Goal: Information Seeking & Learning: Learn about a topic

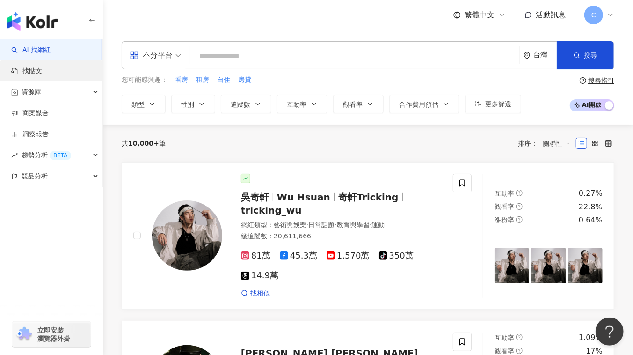
click at [42, 73] on link "找貼文" at bounding box center [26, 70] width 31 height 9
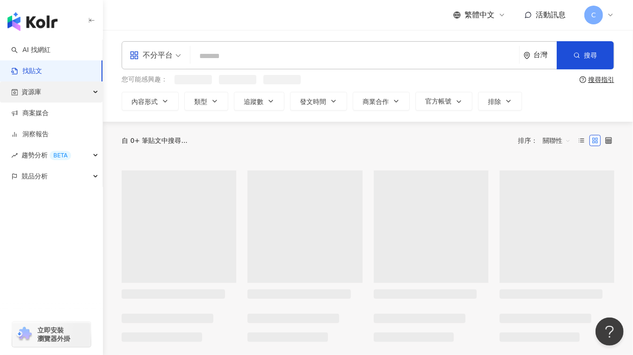
click at [73, 93] on div "資源庫" at bounding box center [51, 91] width 103 height 21
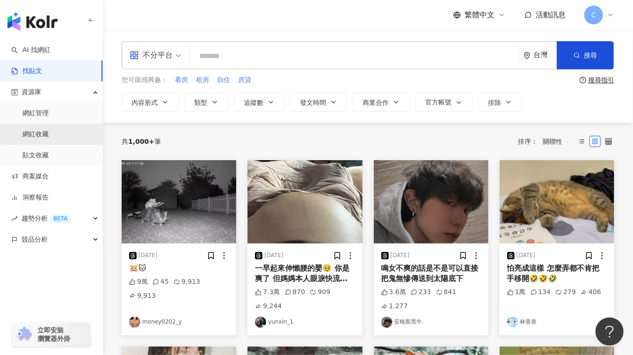
click at [49, 136] on link "網紅收藏" at bounding box center [35, 134] width 26 height 9
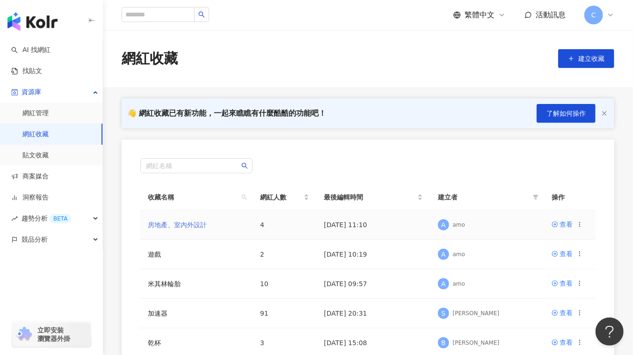
click at [165, 221] on link "房地產、室內外設計" at bounding box center [177, 224] width 59 height 7
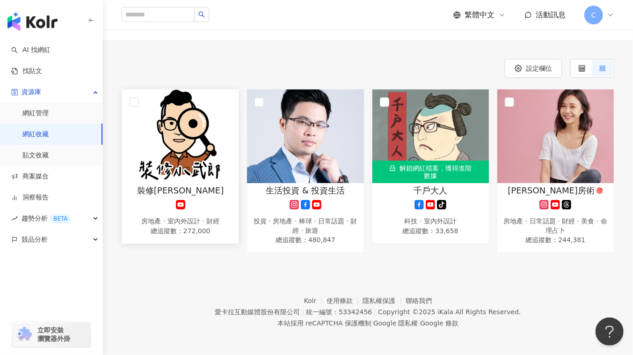
scroll to position [68, 0]
click at [219, 204] on div at bounding box center [180, 203] width 107 height 9
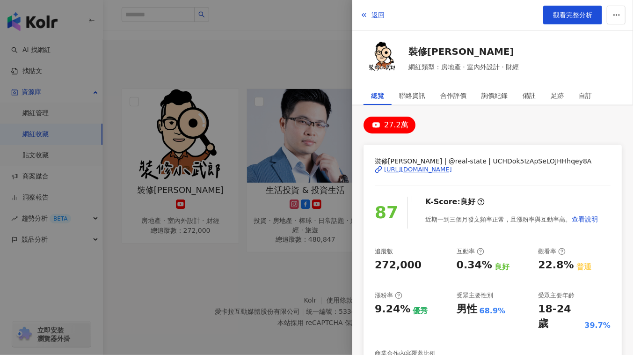
drag, startPoint x: 218, startPoint y: 271, endPoint x: 177, endPoint y: 219, distance: 65.7
click at [218, 271] on div at bounding box center [316, 177] width 633 height 355
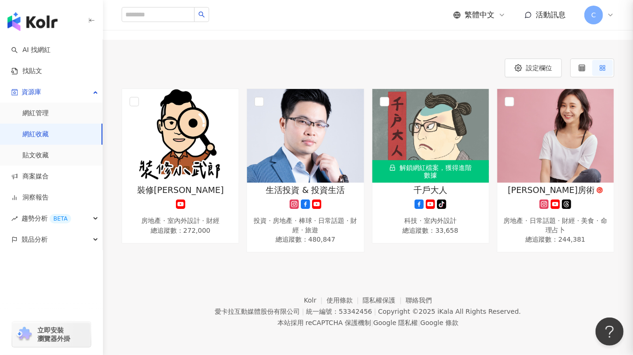
click at [176, 206] on div at bounding box center [316, 177] width 633 height 355
click at [189, 187] on span "裝修[PERSON_NAME]" at bounding box center [180, 190] width 87 height 12
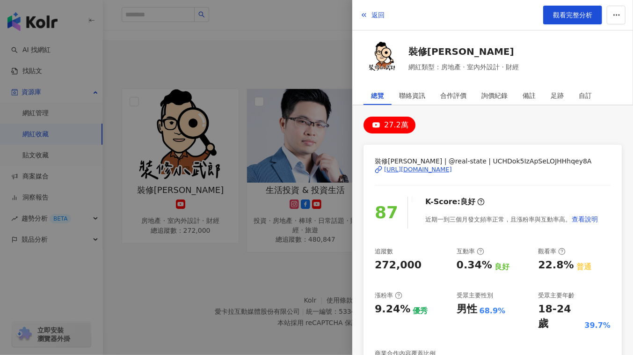
click at [205, 267] on div at bounding box center [316, 177] width 633 height 355
click at [183, 199] on div at bounding box center [316, 177] width 633 height 355
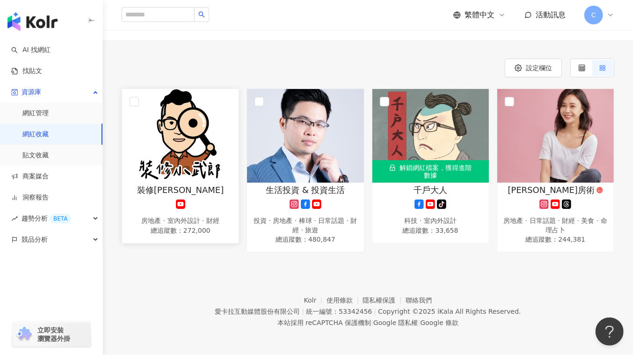
click at [190, 180] on img at bounding box center [180, 136] width 117 height 94
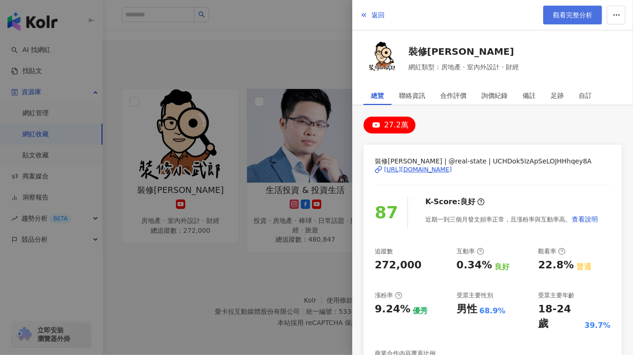
click at [564, 17] on span "觀看完整分析" at bounding box center [572, 14] width 39 height 7
click at [304, 37] on div at bounding box center [316, 177] width 633 height 355
click at [53, 56] on div at bounding box center [316, 177] width 633 height 355
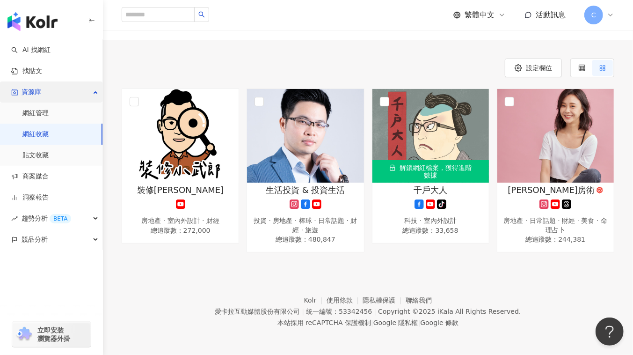
scroll to position [0, 0]
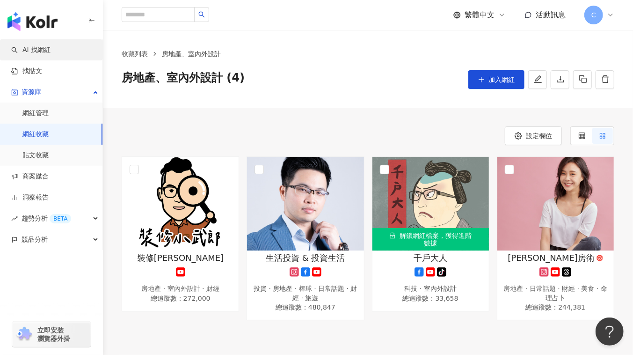
click at [51, 47] on link "AI 找網紅" at bounding box center [30, 49] width 39 height 9
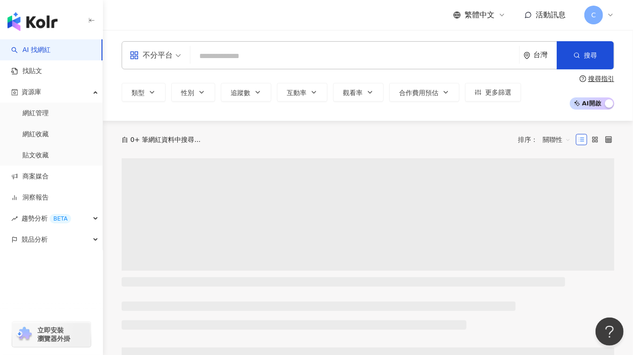
drag, startPoint x: 223, startPoint y: 60, endPoint x: 219, endPoint y: 53, distance: 8.8
click at [222, 57] on input "search" at bounding box center [355, 56] width 322 height 18
type input "**********"
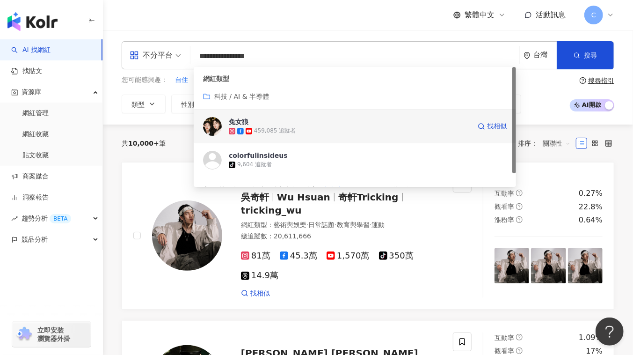
click at [286, 124] on span "兔女狼" at bounding box center [350, 121] width 242 height 9
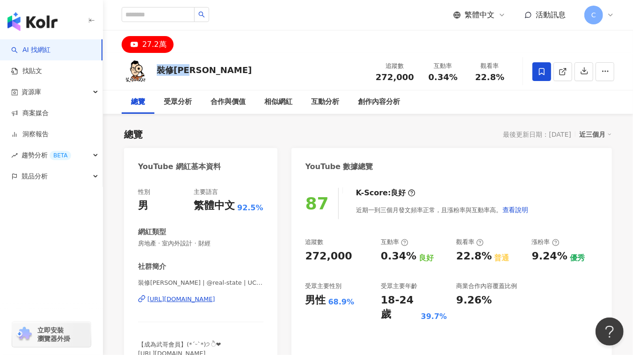
drag, startPoint x: 165, startPoint y: 71, endPoint x: 208, endPoint y: 73, distance: 42.7
click at [208, 73] on div "裝修[PERSON_NAME] 追蹤數 272,000 互動率 0.34% 觀看率 22.8%" at bounding box center [368, 71] width 530 height 37
copy div "裝修[PERSON_NAME]"
click at [181, 298] on div "[URL][DOMAIN_NAME]" at bounding box center [181, 299] width 68 height 8
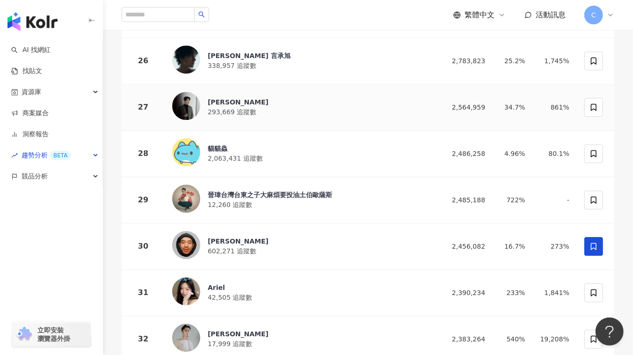
scroll to position [1234, 0]
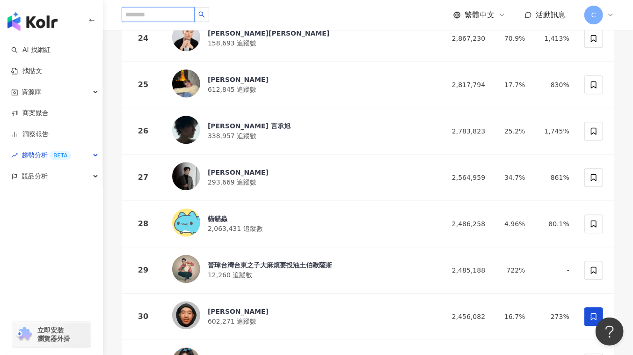
click at [162, 13] on input "search" at bounding box center [158, 14] width 73 height 15
paste input "**********"
type input "**********"
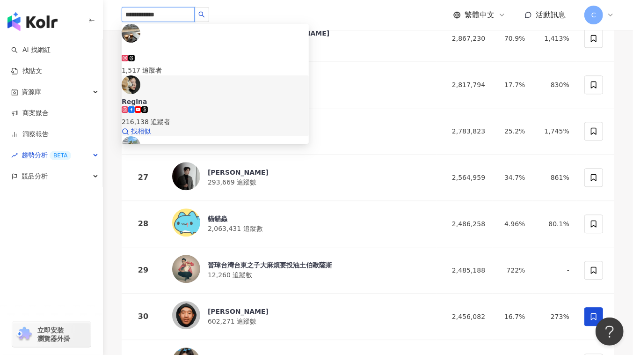
click at [209, 97] on span "Regina" at bounding box center [215, 101] width 187 height 9
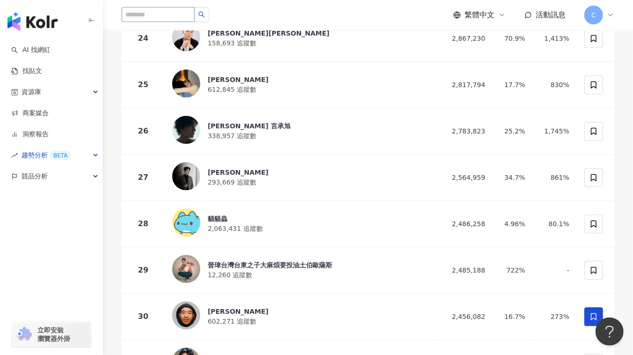
click at [153, 23] on div "1,517 追蹤者 Regina 216,138 追蹤者 Regina.y 1,083 追蹤者 REGINATAN COLLECTION 1,678 追蹤者 …" at bounding box center [368, 15] width 493 height 30
click at [155, 14] on input "search" at bounding box center [158, 14] width 73 height 15
click at [23, 51] on link "AI 找網紅" at bounding box center [30, 49] width 39 height 9
click at [51, 50] on link "AI 找網紅" at bounding box center [30, 49] width 39 height 9
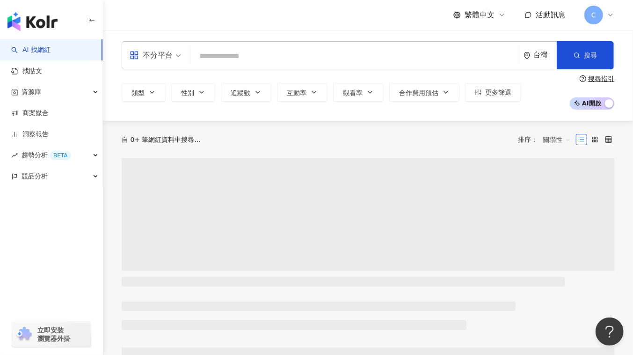
click at [215, 51] on input "search" at bounding box center [355, 56] width 322 height 18
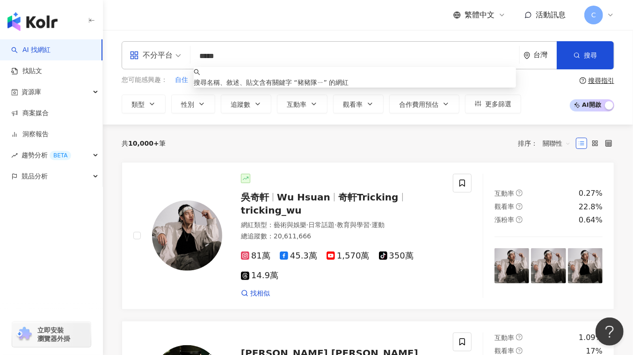
type input "****"
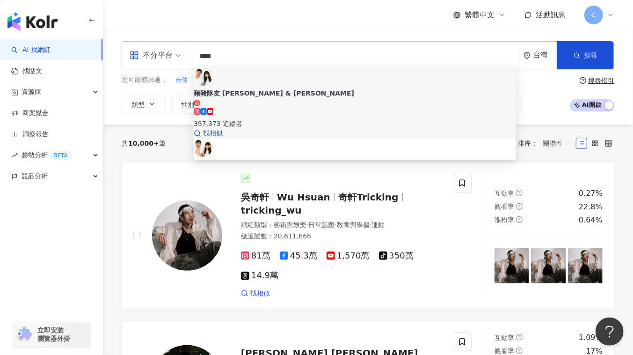
click at [278, 118] on div "397,373 追蹤者" at bounding box center [355, 123] width 322 height 10
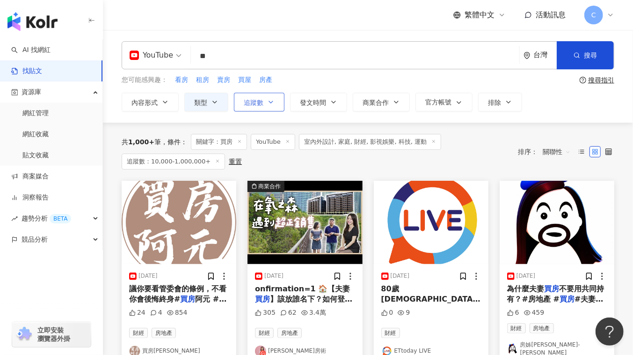
click at [258, 104] on span "追蹤數" at bounding box center [254, 102] width 20 height 7
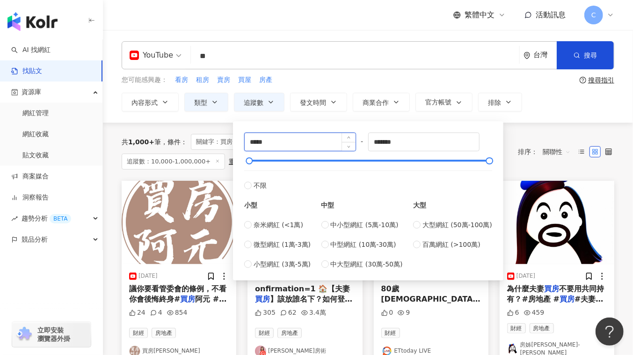
click at [297, 145] on input "*****" at bounding box center [300, 142] width 111 height 18
type input "*"
type input "*****"
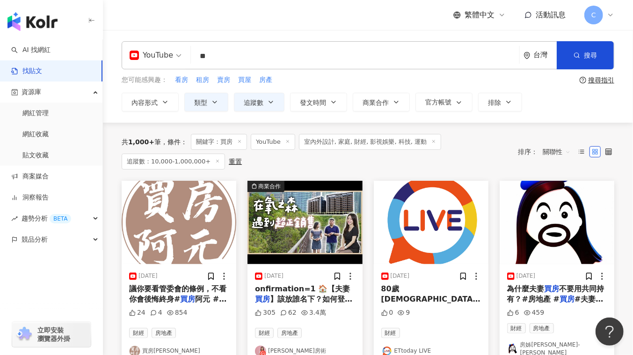
click at [540, 134] on div "共 1,000+ 筆 條件 ： 關鍵字：買房 YouTube 室內外設計, 家庭, 財經, 影視娛樂, 科技, 運動 追蹤數：10,000-1,000,000…" at bounding box center [368, 152] width 493 height 36
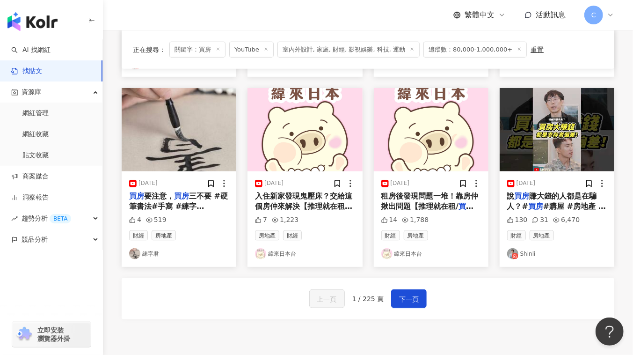
scroll to position [543, 0]
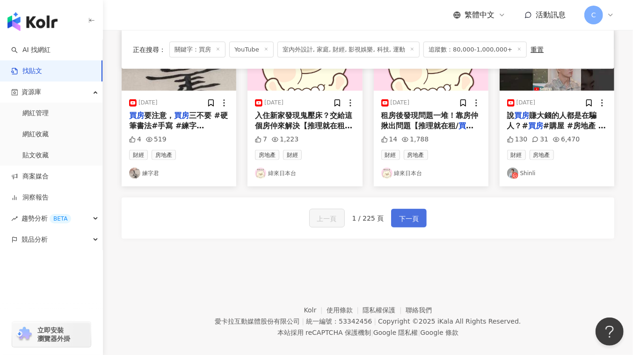
click at [403, 213] on span "下一頁" at bounding box center [409, 218] width 20 height 11
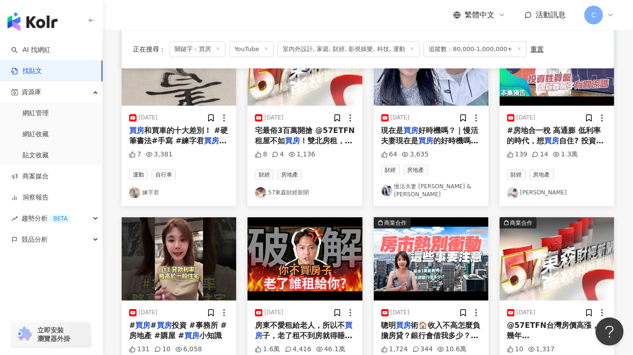
scroll to position [0, 0]
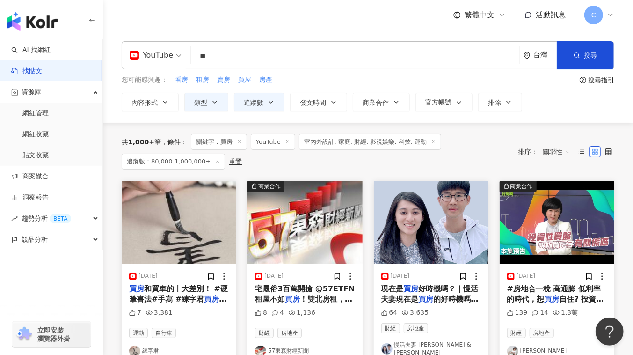
click at [243, 61] on input "**" at bounding box center [355, 56] width 321 height 20
type input "*"
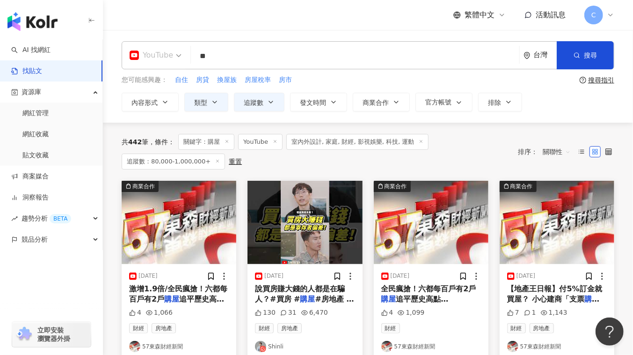
click at [176, 50] on span "YouTube" at bounding box center [156, 55] width 52 height 15
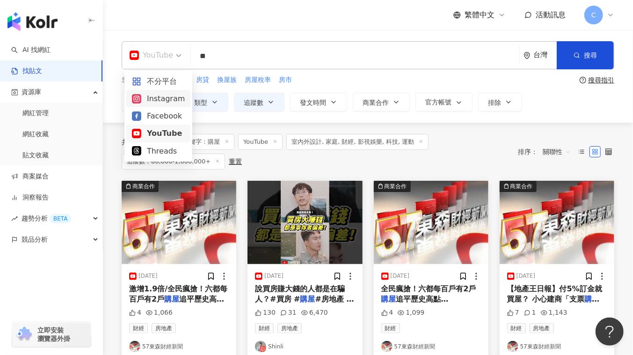
click at [169, 99] on div "Instagram" at bounding box center [158, 99] width 53 height 12
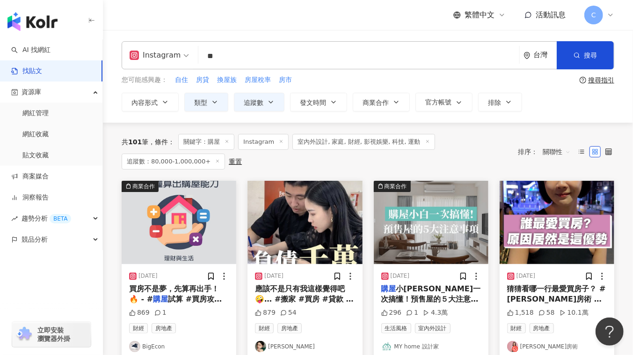
click at [248, 59] on input "**" at bounding box center [359, 56] width 314 height 20
type input "*"
type input "**"
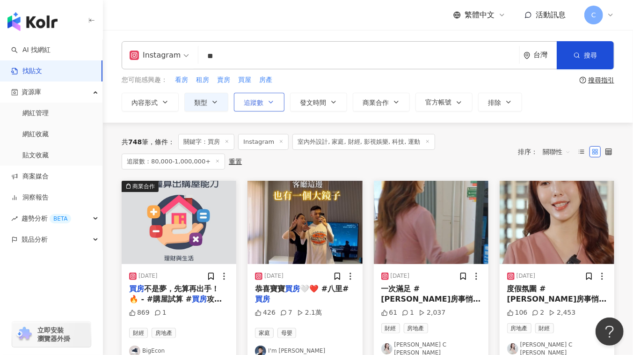
click at [273, 105] on button "追蹤數" at bounding box center [259, 102] width 51 height 19
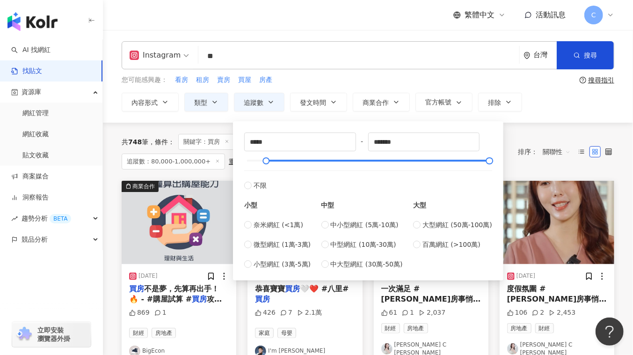
click at [535, 132] on div "共 748 筆 條件 ： 關鍵字：買房 Instagram 室內外設計, 家庭, 財經, 影視娛樂, 科技, 運動 追蹤數：80,000-1,000,000+…" at bounding box center [368, 152] width 493 height 58
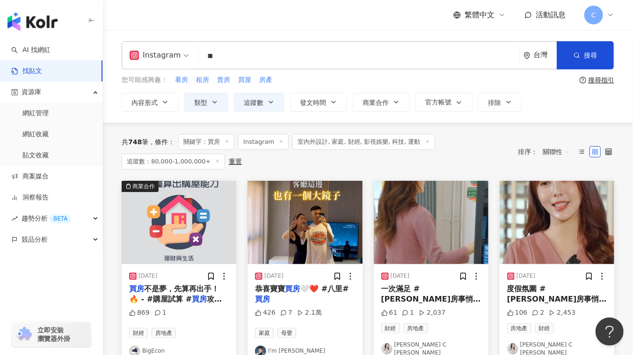
click at [217, 160] on line at bounding box center [218, 161] width 2 height 2
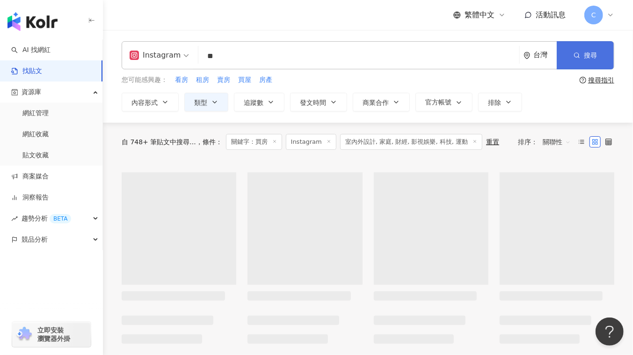
click at [586, 48] on button "搜尋" at bounding box center [585, 55] width 57 height 28
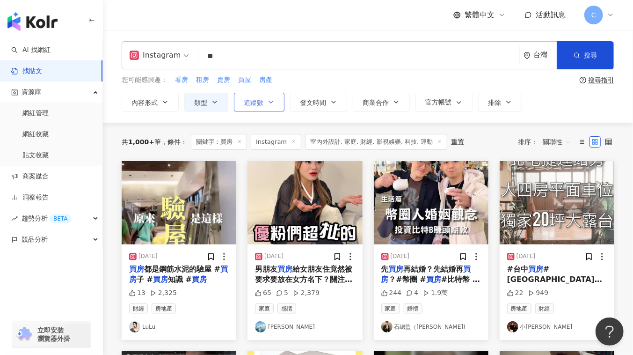
click at [250, 101] on span "追蹤數" at bounding box center [254, 102] width 20 height 7
type input "*"
type input "*******"
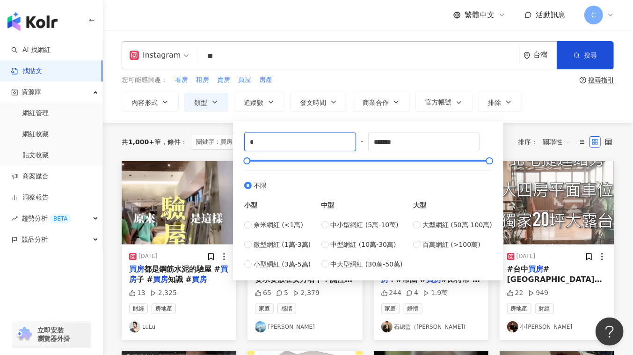
drag, startPoint x: 274, startPoint y: 139, endPoint x: 240, endPoint y: 140, distance: 34.2
click at [240, 140] on div "* - ******* 不限 小型 奈米網紅 (<1萬) 微型網紅 (1萬-3萬) 小型網紅 (3萬-5萬) 中型 中小型網紅 (5萬-10萬) 中型網紅 (…" at bounding box center [368, 201] width 259 height 148
type input "*"
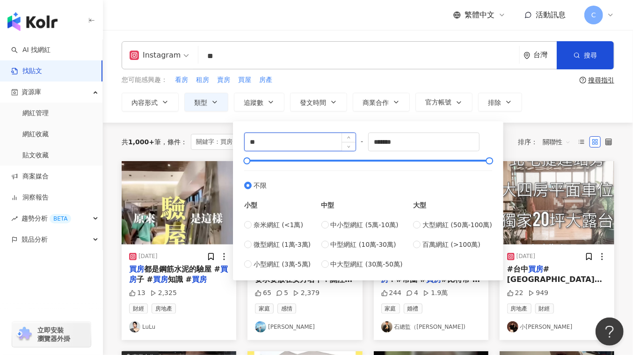
type input "*"
type input "******"
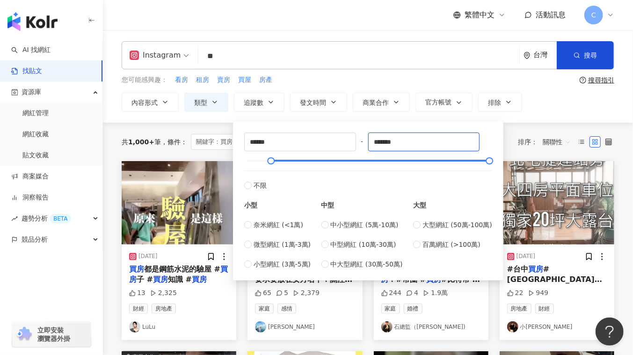
drag, startPoint x: 380, startPoint y: 137, endPoint x: 356, endPoint y: 139, distance: 24.5
click at [356, 139] on div "****** - ******* 不限 小型 奈米網紅 (<1萬) 微型網紅 (1萬-3萬) 小型網紅 (3萬-5萬) 中型 中小型網紅 (5萬-10萬) 中…" at bounding box center [368, 200] width 248 height 137
type input "*******"
click at [562, 119] on div "Instagram ** 台灣 搜尋 searchOperator 插入語法 完全符合 "" 聯集 OR 交集 AND 排除 - 群組 {} 您可能感興趣： …" at bounding box center [368, 76] width 530 height 93
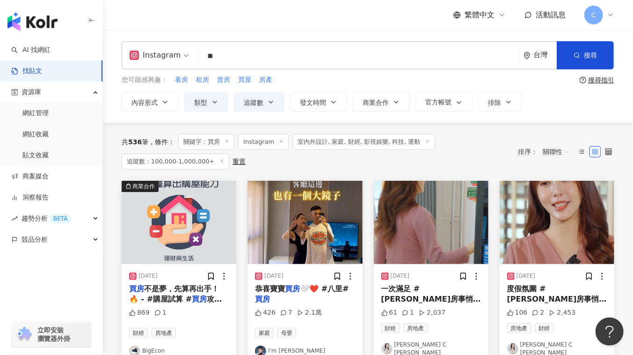
drag, startPoint x: 262, startPoint y: 104, endPoint x: 264, endPoint y: 112, distance: 8.1
click at [262, 104] on span "追蹤數" at bounding box center [254, 102] width 20 height 7
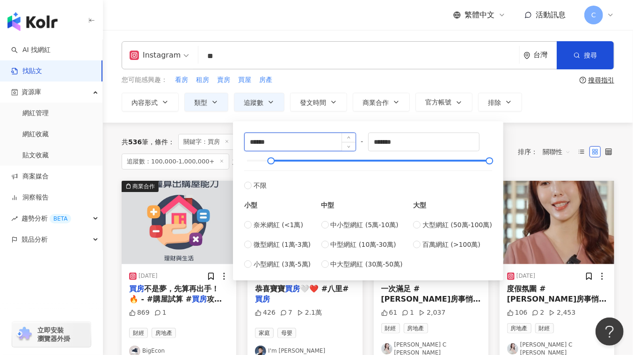
click at [251, 142] on input "******" at bounding box center [300, 142] width 111 height 18
drag, startPoint x: 254, startPoint y: 141, endPoint x: 245, endPoint y: 142, distance: 8.9
click at [244, 142] on div "******" at bounding box center [300, 141] width 112 height 19
drag, startPoint x: 256, startPoint y: 142, endPoint x: 245, endPoint y: 143, distance: 10.8
click at [245, 143] on input "******" at bounding box center [300, 142] width 111 height 18
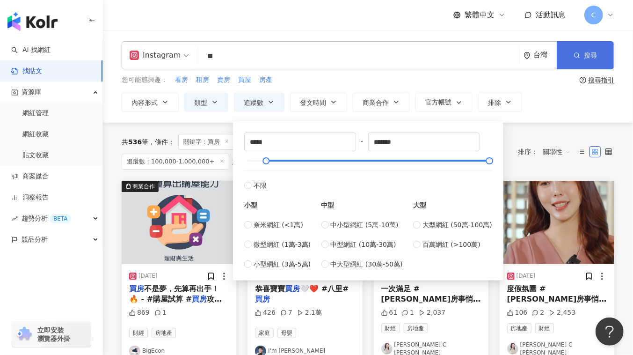
click at [592, 43] on button "搜尋" at bounding box center [585, 55] width 57 height 28
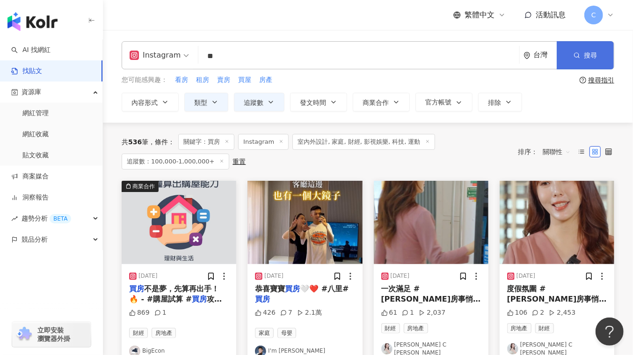
click at [591, 46] on button "搜尋" at bounding box center [585, 55] width 57 height 28
click at [590, 48] on button "搜尋" at bounding box center [585, 55] width 57 height 28
click at [259, 110] on button "追蹤數" at bounding box center [259, 102] width 51 height 19
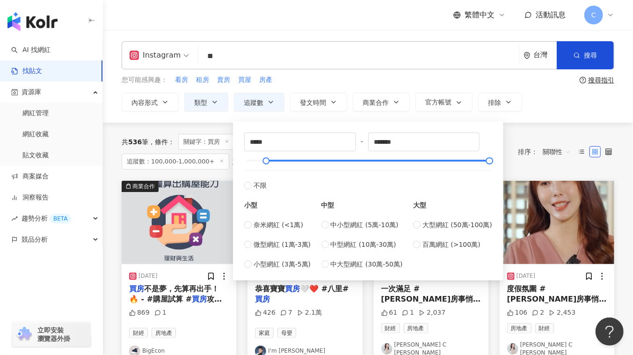
click at [203, 159] on span "追蹤數：100,000-1,000,000+" at bounding box center [176, 162] width 108 height 16
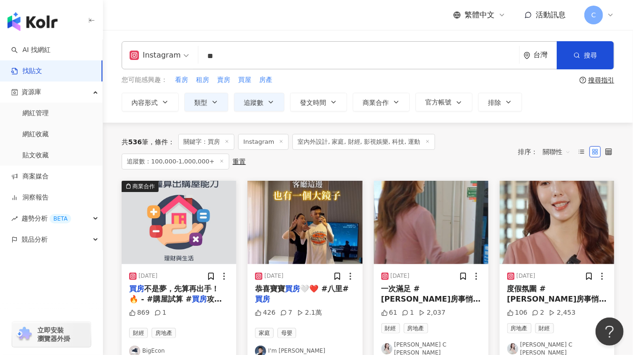
click at [220, 159] on icon at bounding box center [222, 161] width 5 height 5
click at [273, 104] on icon "button" at bounding box center [270, 101] width 7 height 7
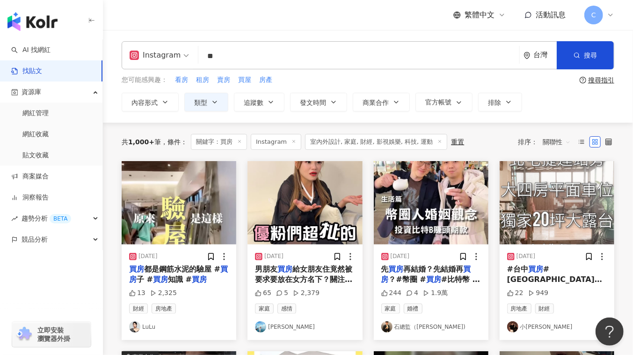
type input "*"
type input "*******"
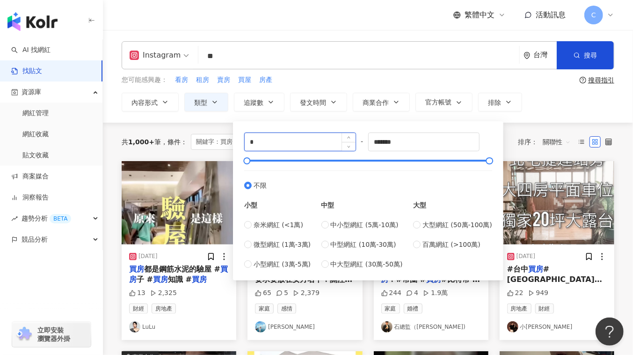
click at [269, 144] on input "*" at bounding box center [300, 142] width 111 height 18
type input "*****"
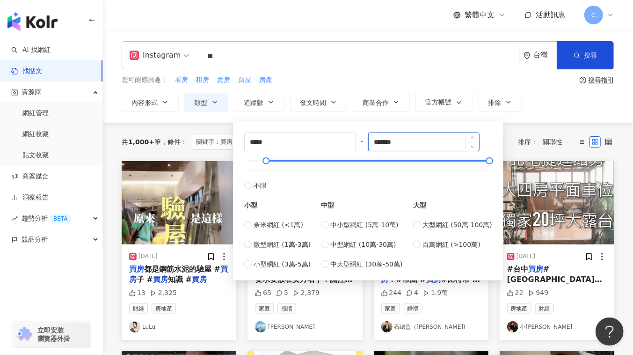
click at [379, 139] on input "*******" at bounding box center [424, 142] width 111 height 18
type input "*******"
click at [530, 117] on div "Instagram ** 台灣 搜尋 searchOperator 插入語法 完全符合 "" 聯集 OR 交集 AND 排除 - 群組 {} 您可能感興趣： …" at bounding box center [368, 76] width 530 height 93
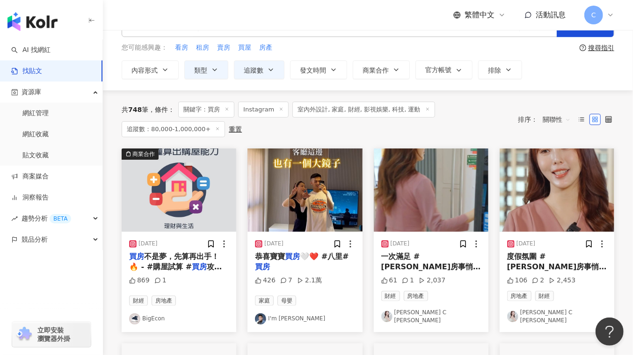
scroll to position [85, 0]
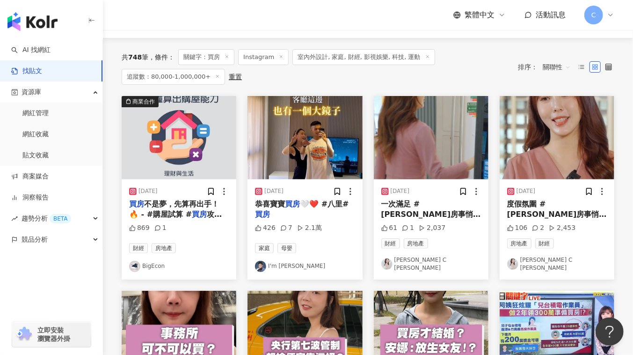
click at [266, 261] on div at bounding box center [260, 266] width 11 height 11
click at [286, 205] on mark "買房" at bounding box center [292, 203] width 15 height 9
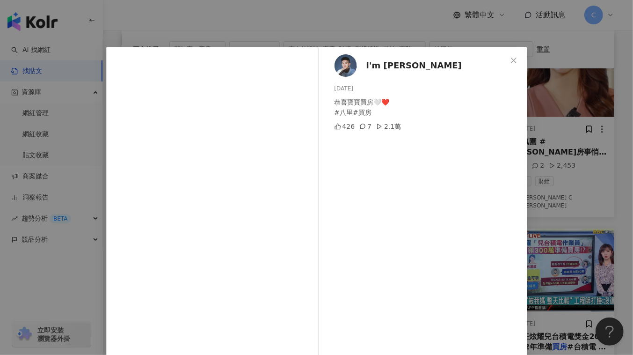
scroll to position [65, 0]
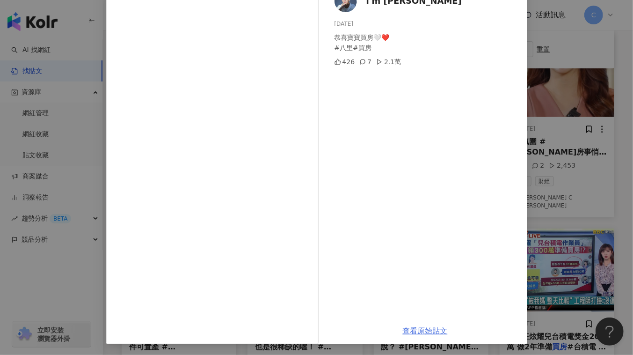
click at [416, 328] on link "查看原始貼文" at bounding box center [425, 330] width 45 height 9
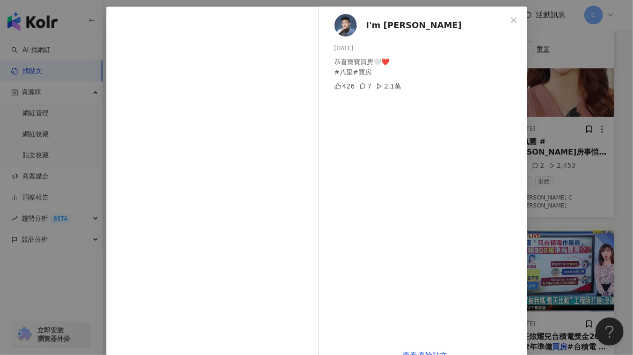
scroll to position [0, 0]
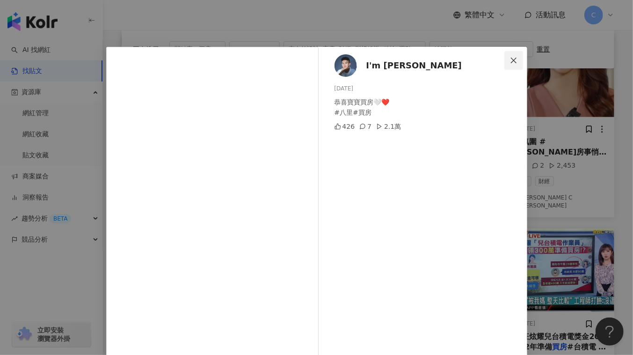
click at [511, 58] on icon "close" at bounding box center [513, 60] width 7 height 7
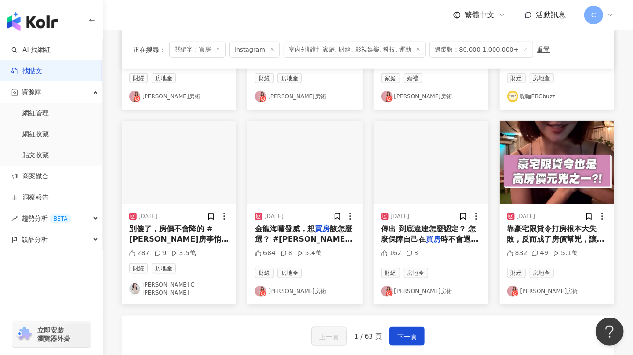
scroll to position [425, 0]
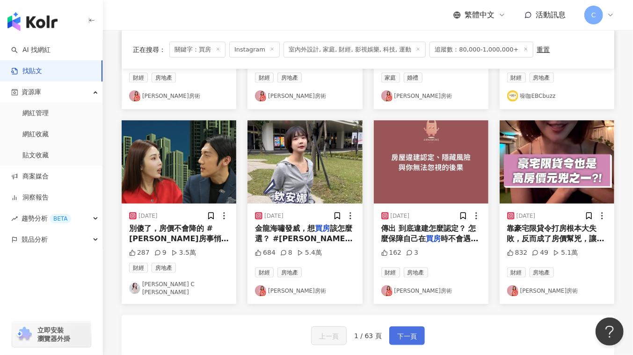
click at [415, 326] on button "下一頁" at bounding box center [407, 335] width 36 height 19
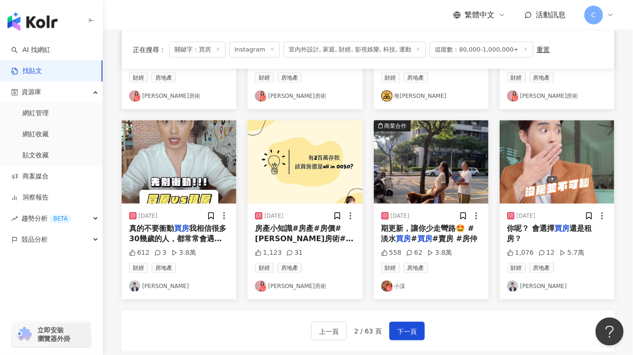
click at [395, 280] on link "小漾" at bounding box center [431, 285] width 100 height 11
click at [416, 184] on img at bounding box center [431, 161] width 115 height 83
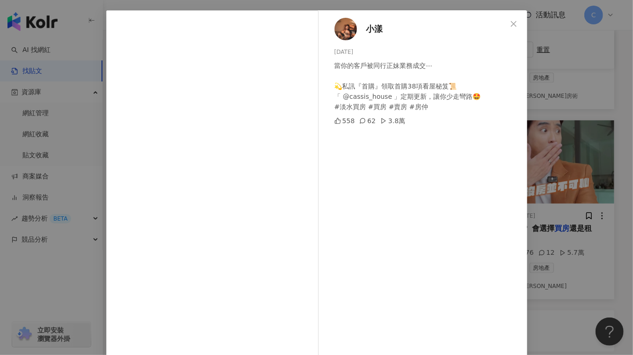
scroll to position [65, 0]
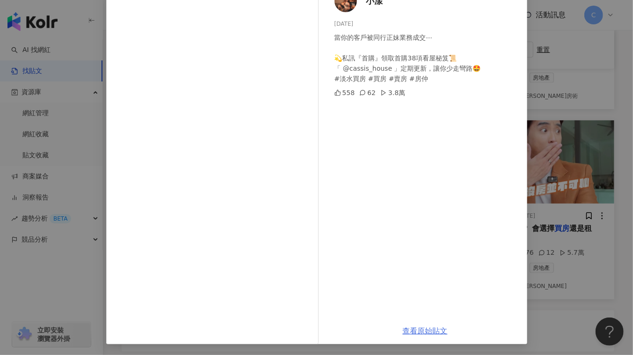
click at [414, 330] on link "查看原始貼文" at bounding box center [425, 330] width 45 height 9
click at [549, 151] on div "小漾 2024/8/31 當你的客戶被同行正妹業務成交⋯ 💫私訊『首購』領取首購38項看屋秘笈📜 「 @cassis_house 」定期更新，讓你少走彎路🤩 …" at bounding box center [316, 177] width 633 height 355
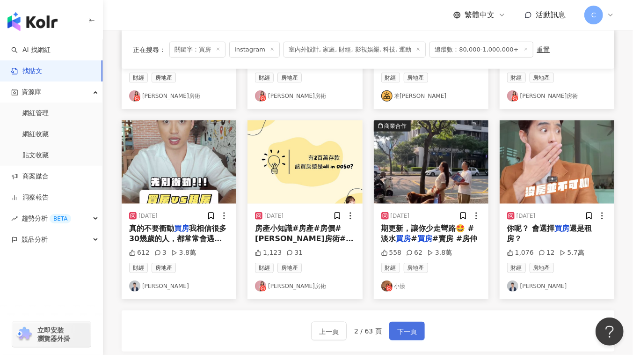
click at [402, 326] on span "下一頁" at bounding box center [407, 331] width 20 height 11
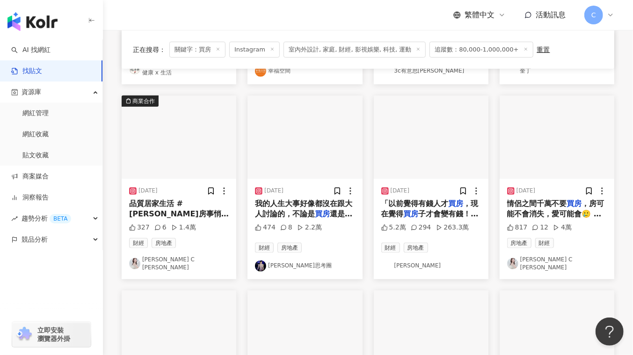
scroll to position [260, 0]
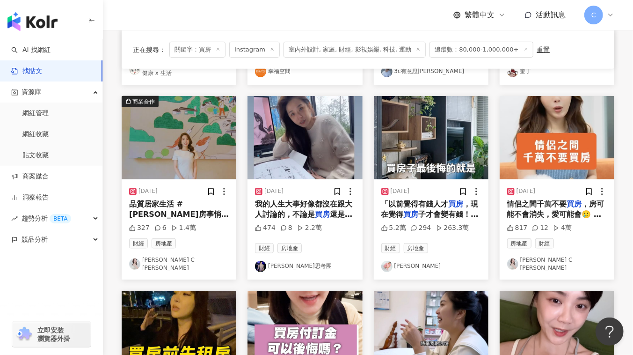
click at [403, 212] on span "，現在覺得" at bounding box center [429, 208] width 97 height 19
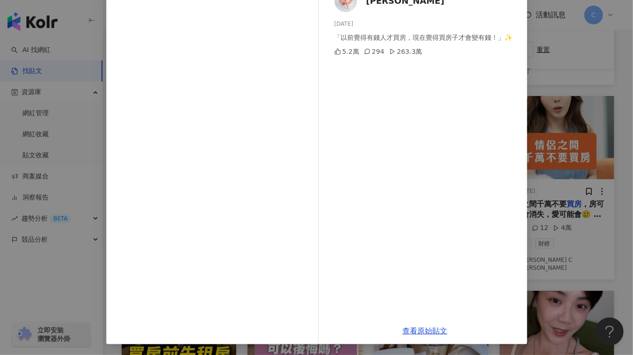
scroll to position [65, 0]
click at [419, 329] on link "查看原始貼文" at bounding box center [425, 330] width 45 height 9
click at [550, 126] on div "關韶文 2024/5/14 「以前覺得有錢人才買房，現在覺得買房子才會變有錢！」✨ 5.2萬 294 263.3萬 查看原始貼文" at bounding box center [316, 177] width 633 height 355
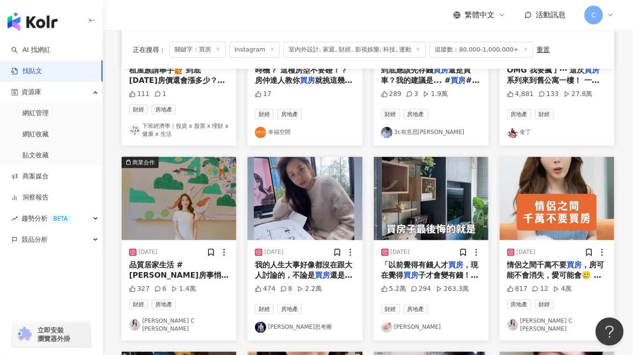
scroll to position [122, 0]
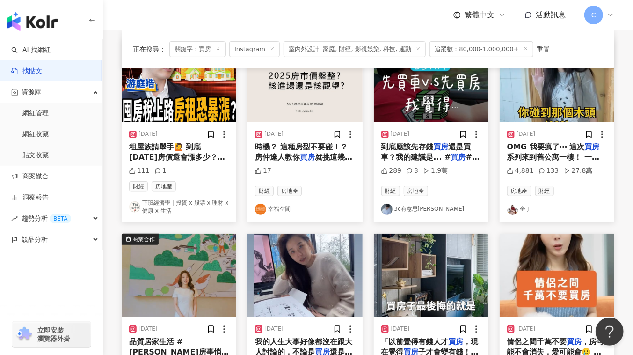
click at [542, 103] on img at bounding box center [557, 80] width 115 height 83
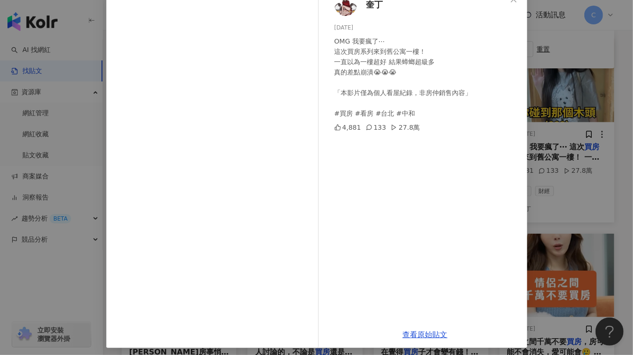
scroll to position [65, 0]
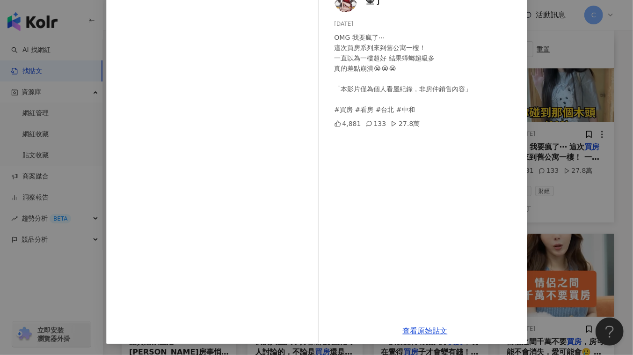
click at [586, 242] on div "奎丁 2024/10/23 OMG 我要瘋了⋯ 這次買房系列來到舊公寓一樓！ 一直以為一樓超好 結果蟑螂超級多 真的差點崩潰😭😭😭 「本影片僅為個人看屋紀錄，…" at bounding box center [316, 177] width 633 height 355
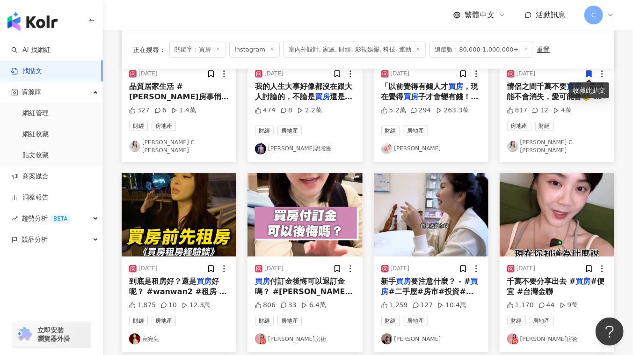
scroll to position [548, 0]
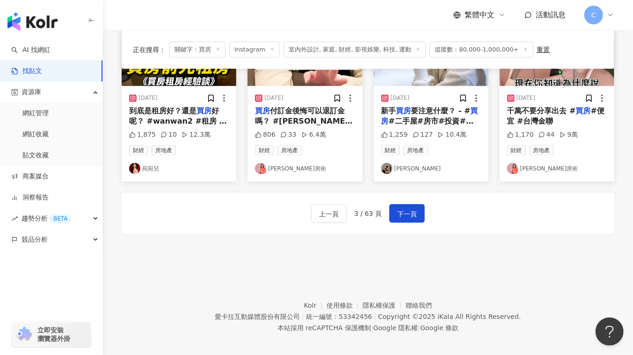
click at [426, 211] on div "上一頁 3 / 63 頁 下一頁" at bounding box center [368, 213] width 493 height 41
click at [416, 207] on button "下一頁" at bounding box center [407, 213] width 36 height 19
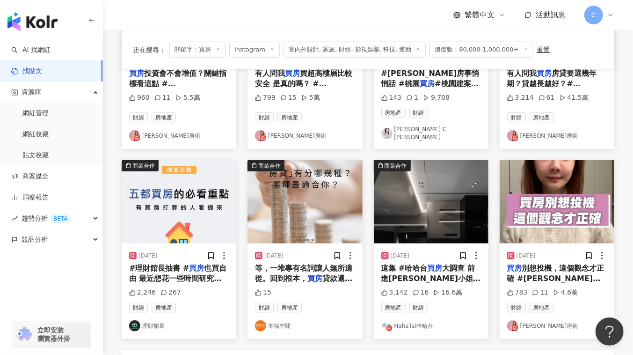
scroll to position [543, 0]
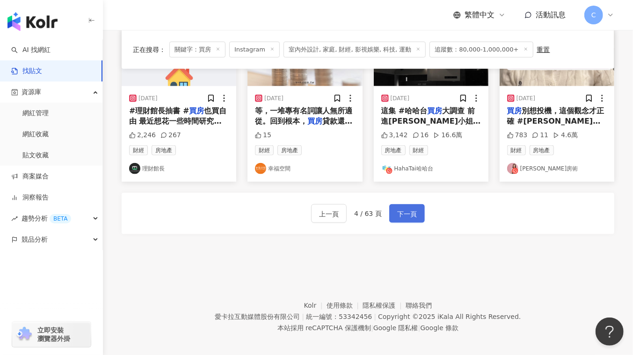
click at [414, 208] on span "下一頁" at bounding box center [407, 213] width 20 height 11
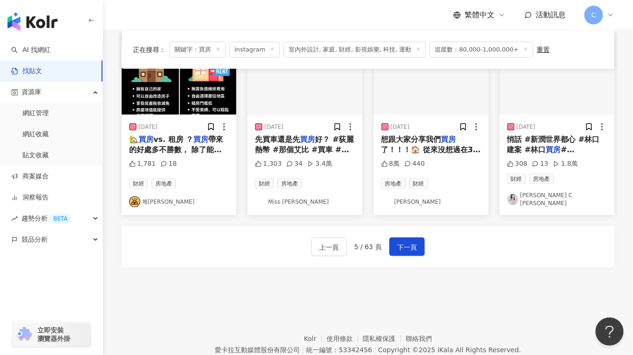
scroll to position [462, 0]
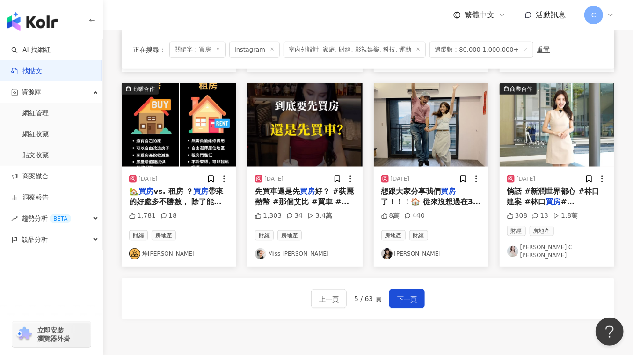
click at [406, 250] on link "[PERSON_NAME]" at bounding box center [431, 253] width 100 height 11
click at [408, 193] on span "想跟大家分享我們" at bounding box center [411, 191] width 60 height 9
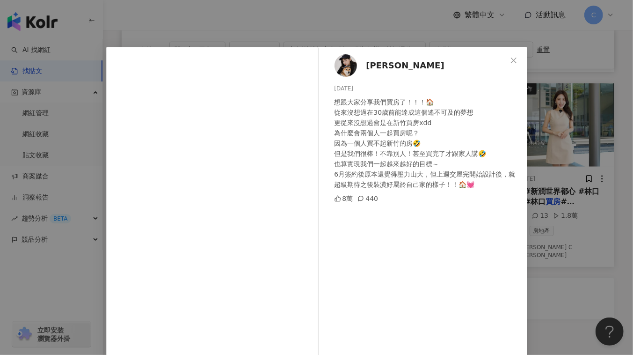
click at [417, 208] on div "陳俞丁 2024/7/30 想跟大家分享我們買房了！！！🏠 從來沒想過在30歲前能達成這個遙不可及的夢想 更從來沒想過會是在新竹買房xdd 為什麼會兩個人一起…" at bounding box center [425, 214] width 204 height 335
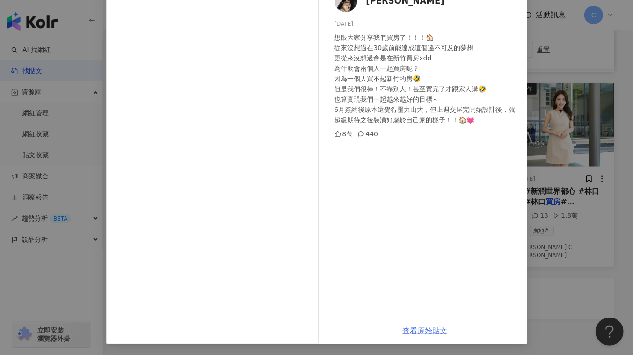
click at [421, 333] on link "查看原始貼文" at bounding box center [425, 330] width 45 height 9
click at [406, 331] on link "查看原始貼文" at bounding box center [425, 330] width 45 height 9
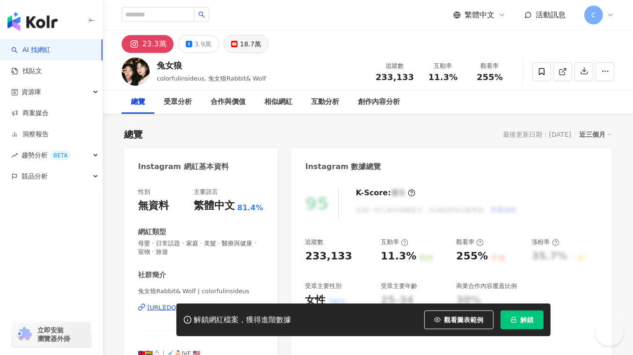
click at [249, 43] on div "18.7萬" at bounding box center [250, 43] width 21 height 13
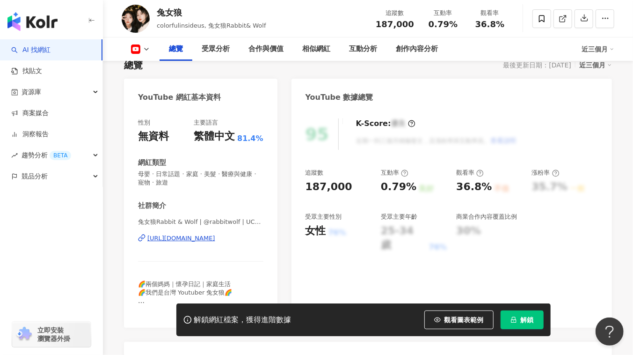
scroll to position [127, 0]
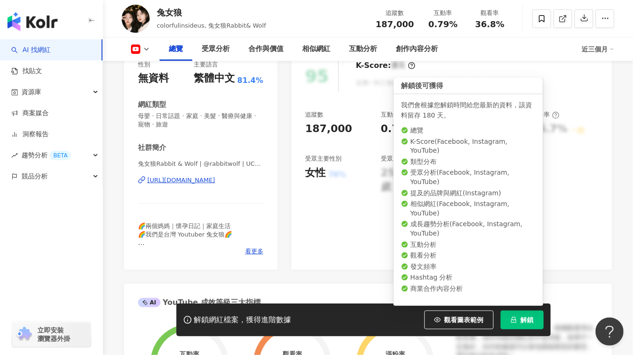
click at [518, 321] on button "解鎖" at bounding box center [522, 319] width 43 height 19
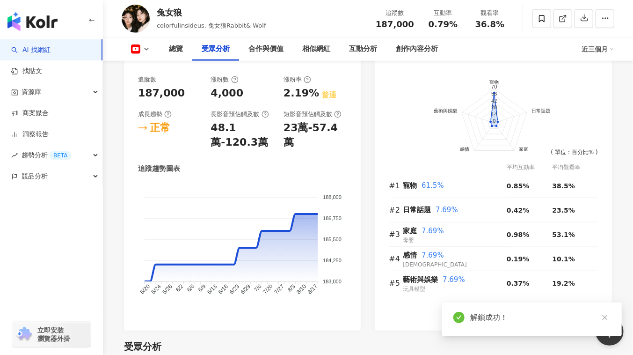
scroll to position [851, 0]
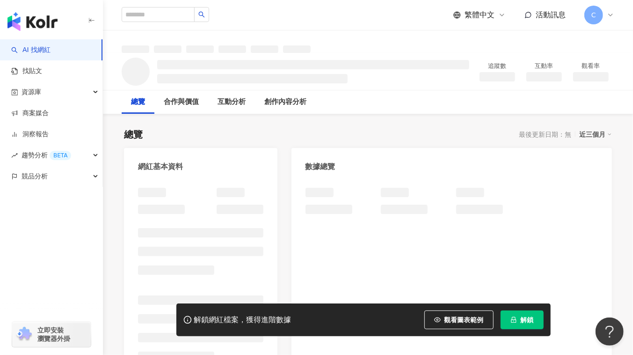
click at [522, 321] on span "解鎖" at bounding box center [527, 319] width 13 height 7
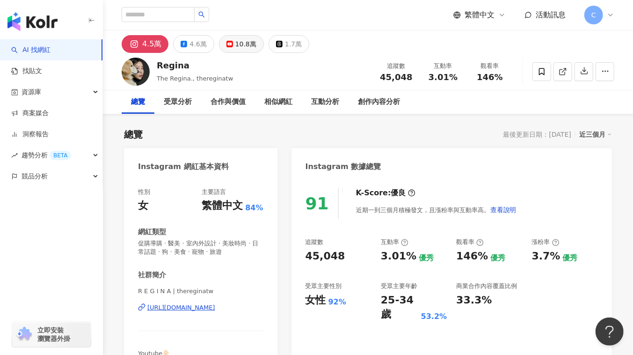
click at [237, 49] on div "10.8萬" at bounding box center [245, 43] width 21 height 13
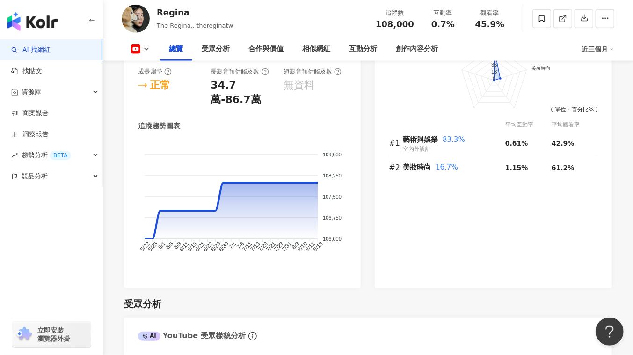
scroll to position [510, 0]
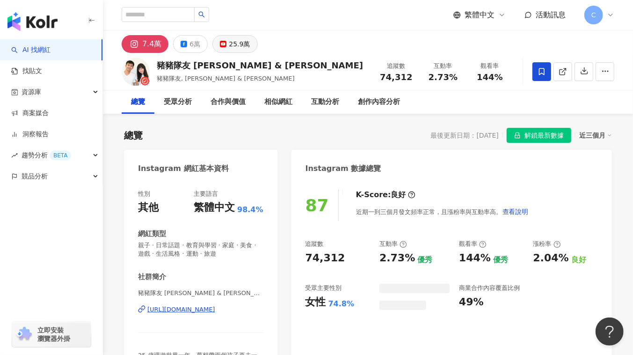
click at [241, 45] on div "25.9萬" at bounding box center [239, 43] width 21 height 13
click at [229, 48] on div "25.9萬" at bounding box center [239, 43] width 21 height 13
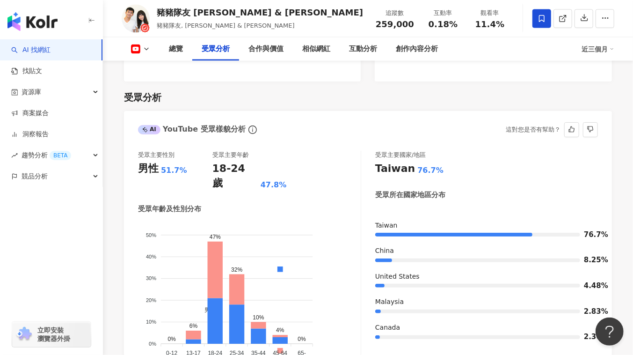
scroll to position [851, 0]
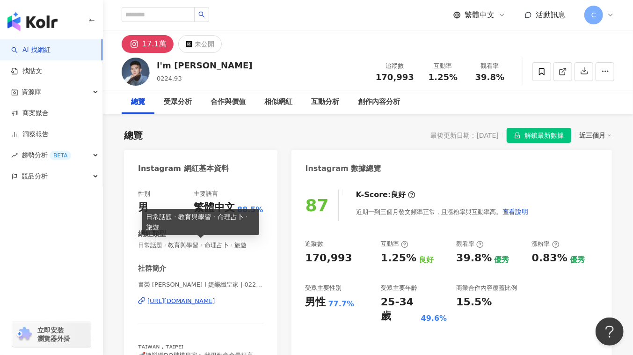
click at [193, 66] on div "I'm [PERSON_NAME] 0224.93 追蹤數 170,993 互動率 1.25% 觀看率 39.8%" at bounding box center [368, 71] width 530 height 37
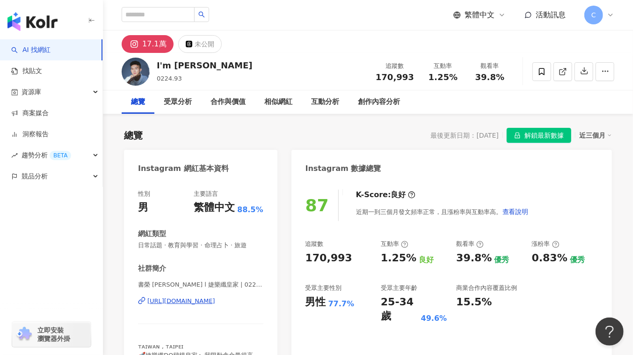
click at [312, 140] on div "總覽 最後更新日期：2025/8/16 解鎖最新數據 近三個月" at bounding box center [368, 135] width 488 height 15
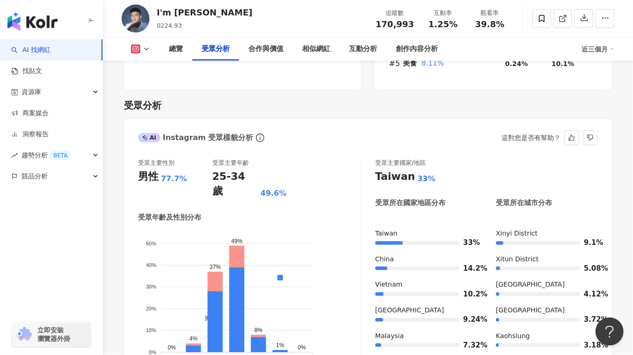
scroll to position [851, 0]
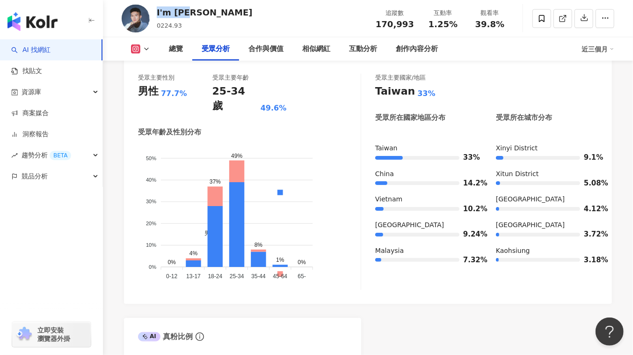
drag, startPoint x: 191, startPoint y: 12, endPoint x: 154, endPoint y: 13, distance: 36.5
click at [154, 13] on div "I'm Tom 0224.93 追蹤數 170,993 互動率 1.25% 觀看率 39.8%" at bounding box center [368, 18] width 530 height 37
copy div "I'm Tom"
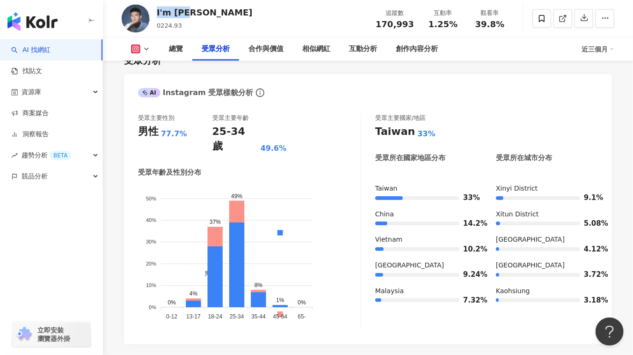
scroll to position [766, 0]
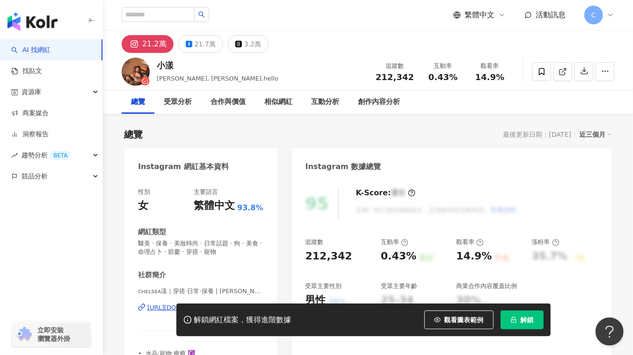
scroll to position [85, 0]
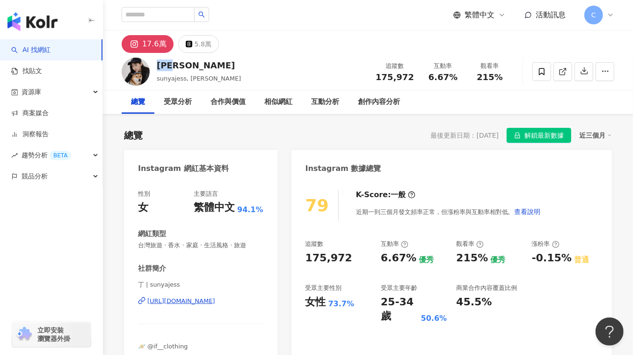
drag, startPoint x: 158, startPoint y: 61, endPoint x: 184, endPoint y: 63, distance: 26.2
click at [184, 63] on div "[PERSON_NAME]" at bounding box center [199, 65] width 84 height 12
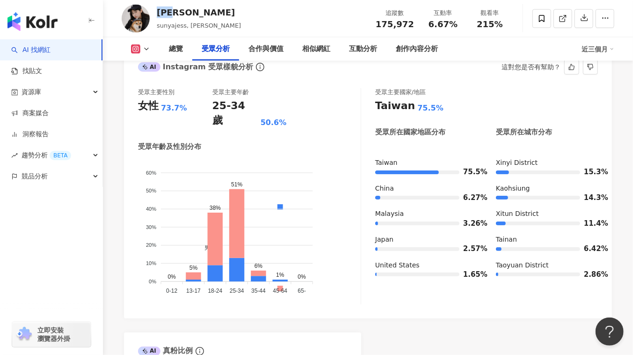
scroll to position [893, 0]
